Goal: Information Seeking & Learning: Learn about a topic

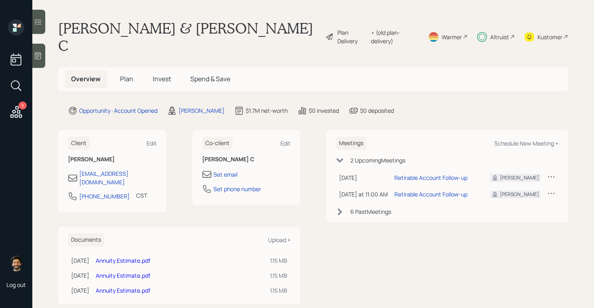
click at [162, 74] on span "Invest" at bounding box center [162, 78] width 18 height 9
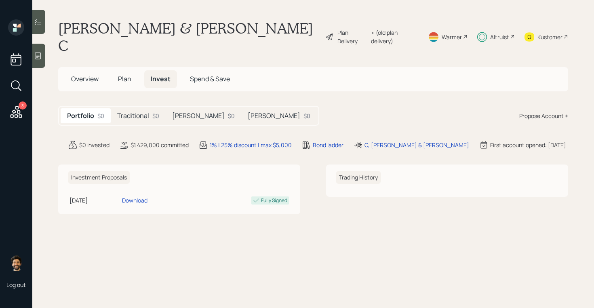
click at [152, 108] on div "Traditional $0" at bounding box center [138, 115] width 55 height 15
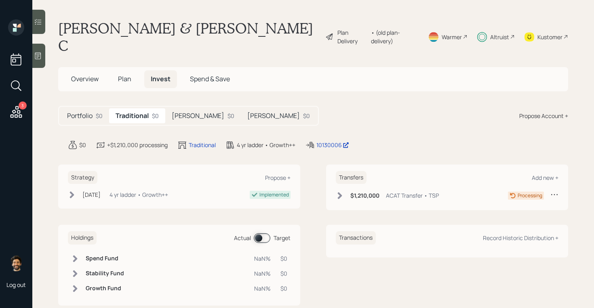
click at [181, 112] on h5 "Roth" at bounding box center [198, 116] width 53 height 8
click at [304, 112] on div "$0" at bounding box center [307, 116] width 7 height 8
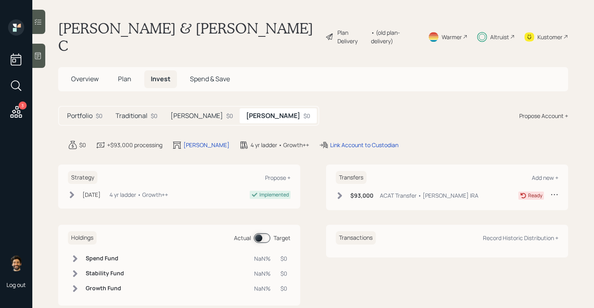
click at [346, 190] on div "$93,000 ACAT Transfer • Audelia Roth IRA" at bounding box center [407, 195] width 143 height 10
